Goal: Find specific page/section: Find specific page/section

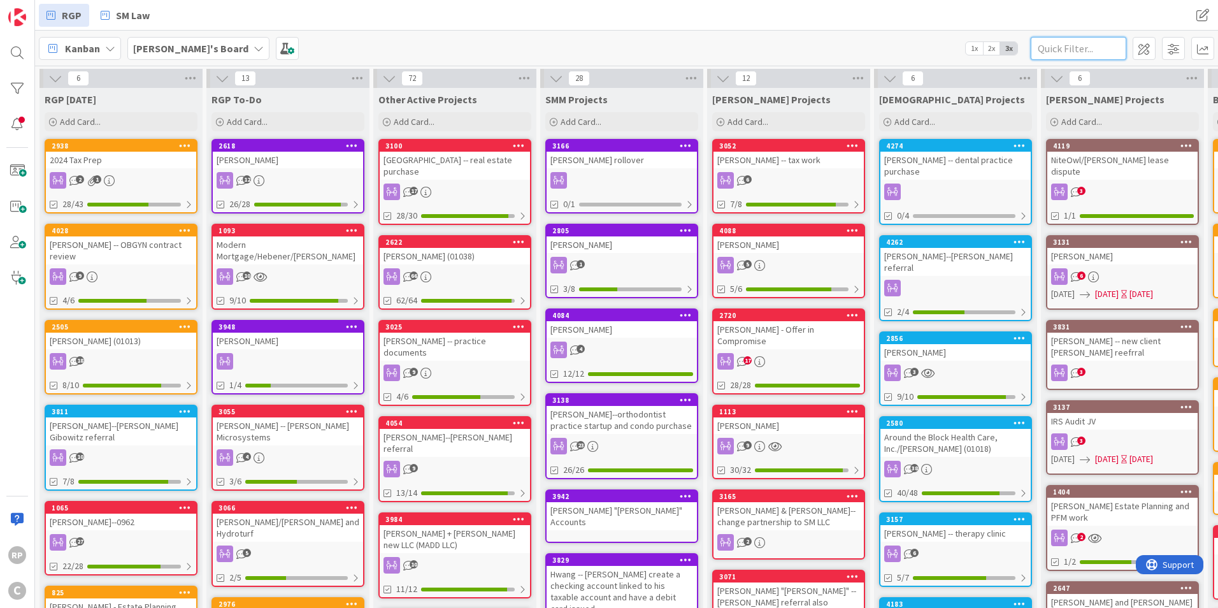
click at [1078, 48] on input "text" at bounding box center [1079, 48] width 96 height 23
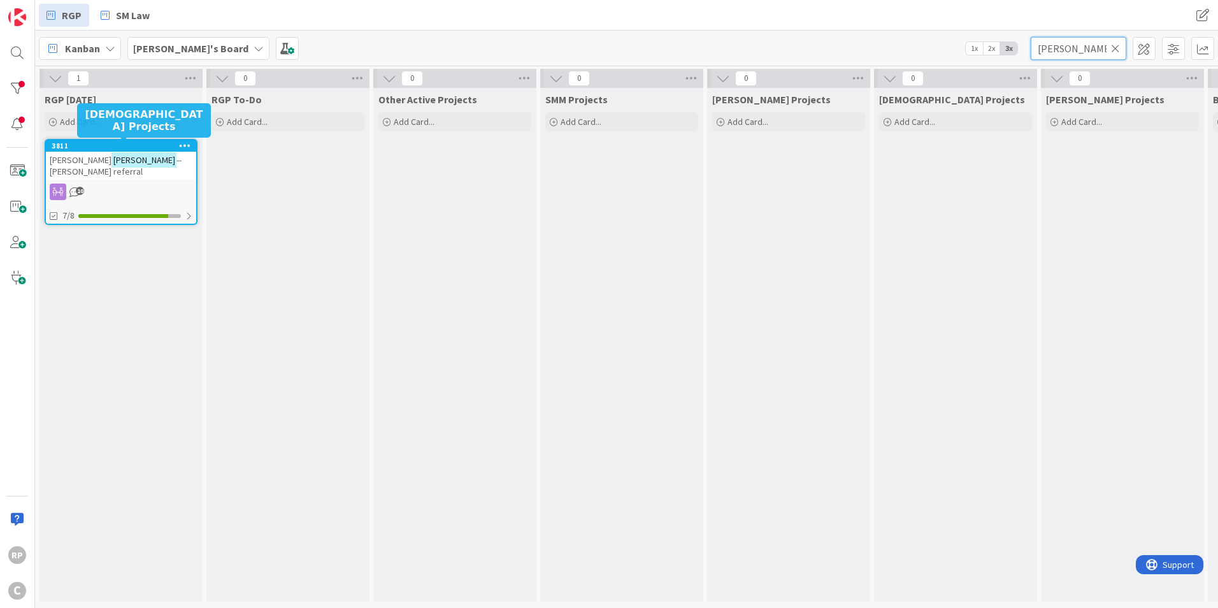
type input "[PERSON_NAME]"
click at [1114, 52] on icon at bounding box center [1115, 48] width 9 height 11
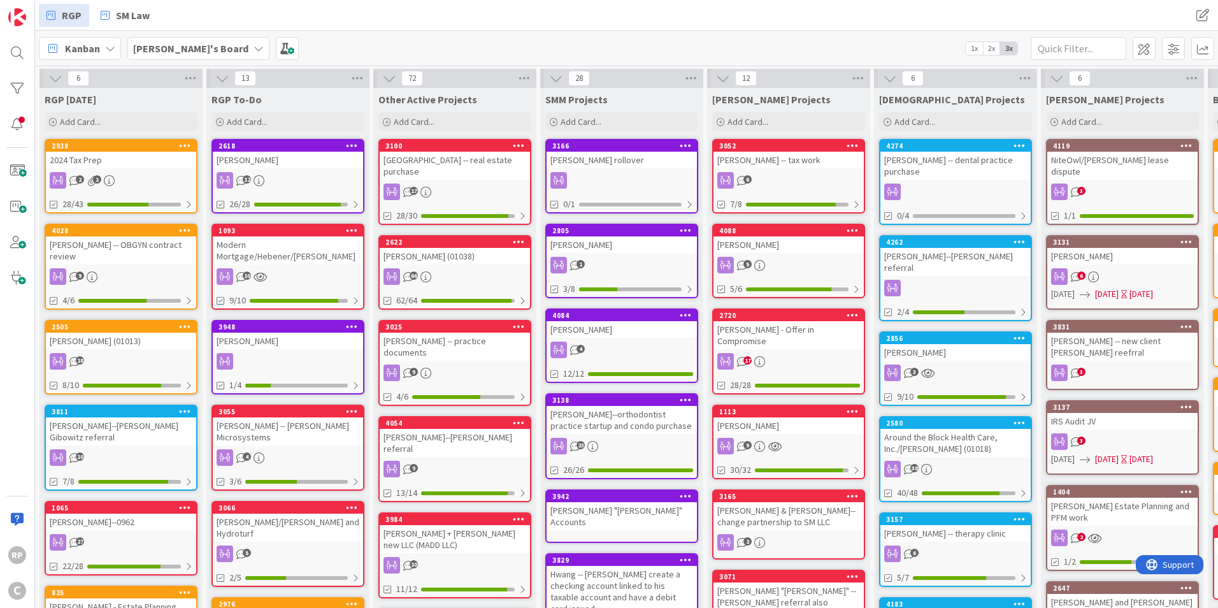
click at [190, 45] on b "[PERSON_NAME]'s Board" at bounding box center [190, 48] width 115 height 13
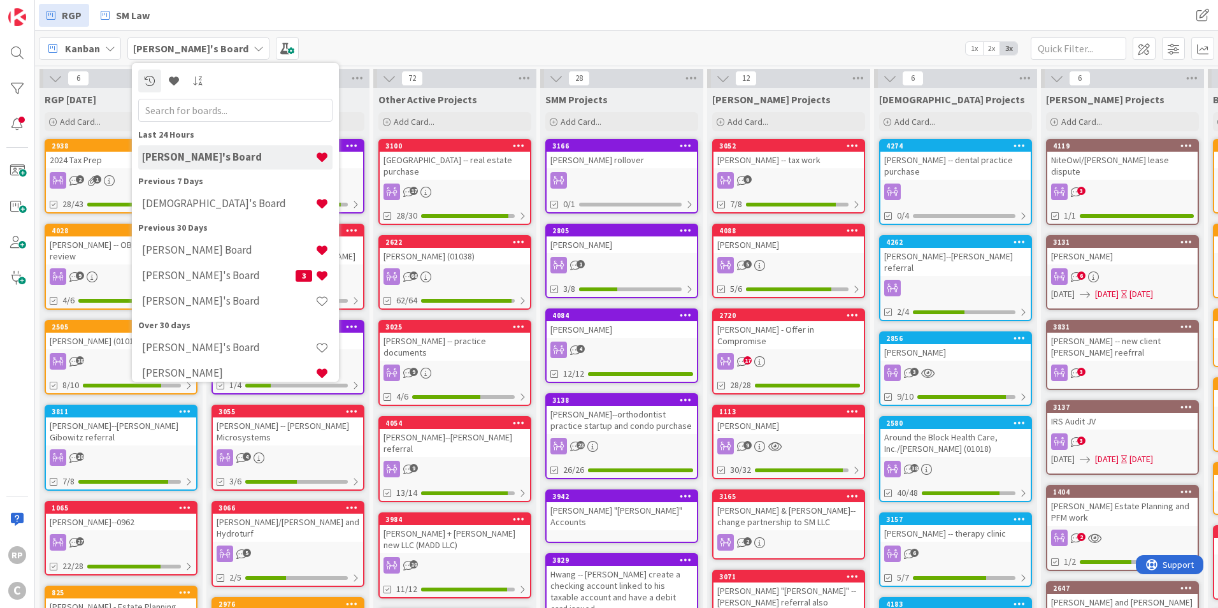
click at [203, 192] on div "[DEMOGRAPHIC_DATA]'s Board" at bounding box center [235, 204] width 194 height 24
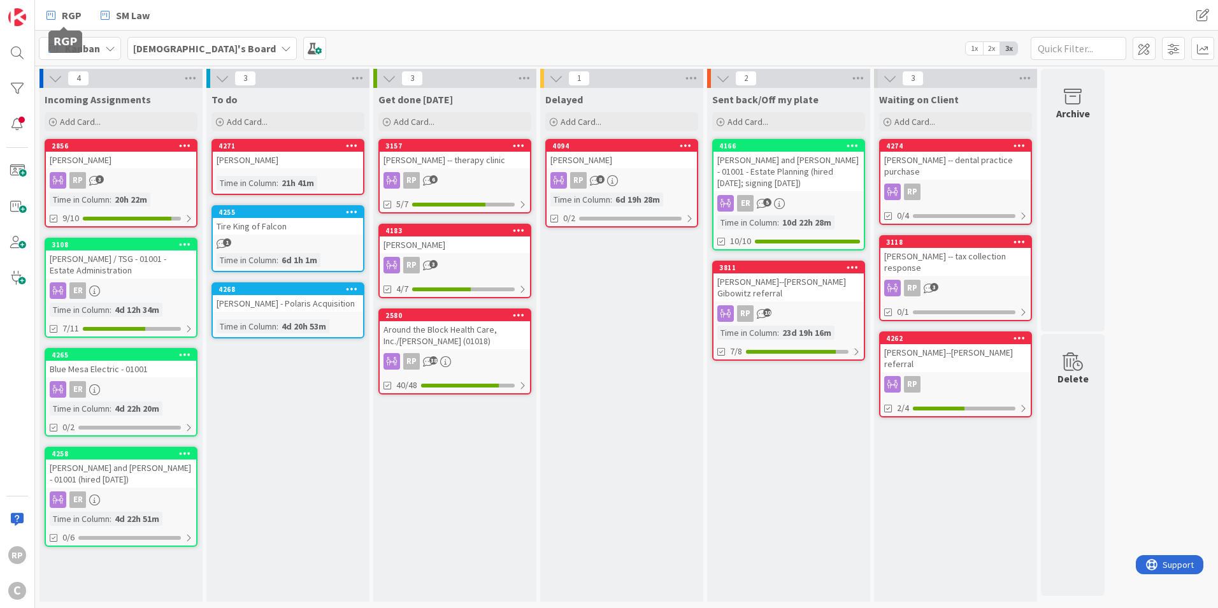
click at [74, 11] on span "RGP" at bounding box center [72, 15] width 20 height 15
